Goal: Information Seeking & Learning: Learn about a topic

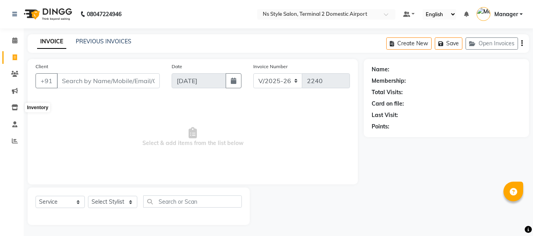
select select "5661"
select select "service"
click at [9, 141] on span at bounding box center [15, 141] width 14 height 9
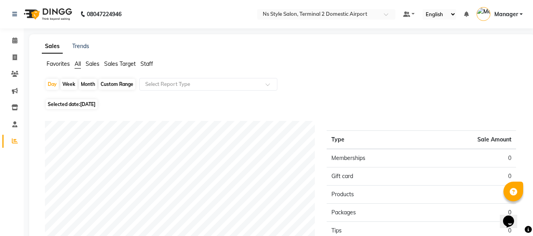
click at [151, 62] on span "Staff" at bounding box center [147, 63] width 13 height 7
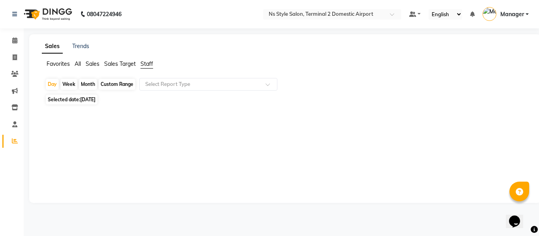
click at [91, 83] on div "Month" at bounding box center [88, 84] width 18 height 11
select select "9"
select select "2025"
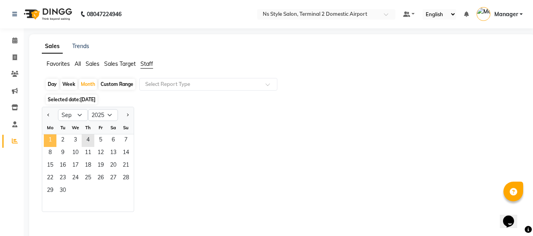
click at [52, 138] on span "1" at bounding box center [50, 141] width 13 height 13
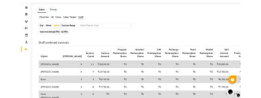
scroll to position [25, 0]
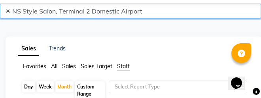
click at [35, 16] on select "☀ NS Style Salon, Terminal 2 Domestic Airport" at bounding box center [130, 11] width 261 height 15
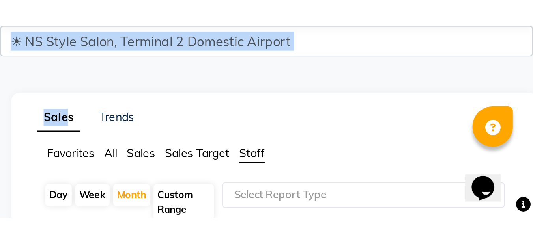
scroll to position [0, 0]
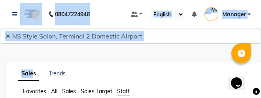
drag, startPoint x: 32, startPoint y: 25, endPoint x: 5, endPoint y: -43, distance: 72.8
click at [5, 0] on html "08047224946 Select Location × Ns Style Salon, Terminal 2 Domestic Airport Defau…" at bounding box center [130, 49] width 261 height 98
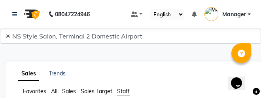
drag, startPoint x: 5, startPoint y: -43, endPoint x: 157, endPoint y: 47, distance: 176.8
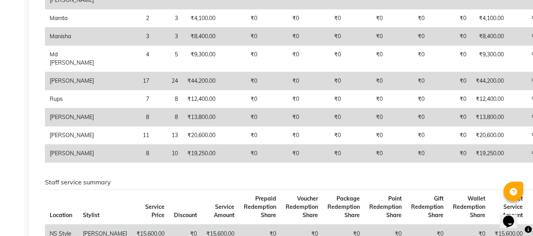
scroll to position [266, 0]
